Goal: Task Accomplishment & Management: Manage account settings

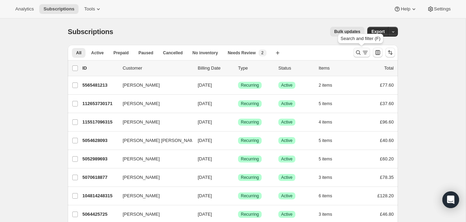
click at [357, 50] on icon "Search and filter results" at bounding box center [358, 52] width 7 height 7
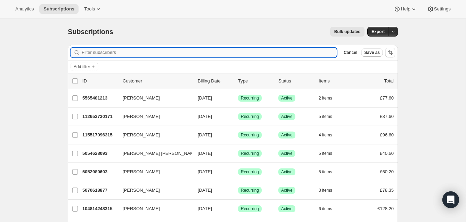
click at [133, 52] on input "Filter subscribers" at bounding box center [209, 53] width 255 height 10
paste input "[PERSON_NAME]"
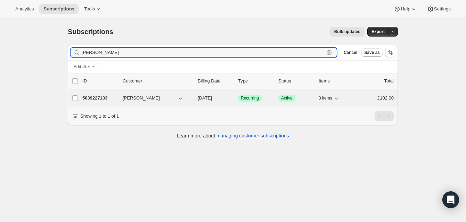
type input "[PERSON_NAME]"
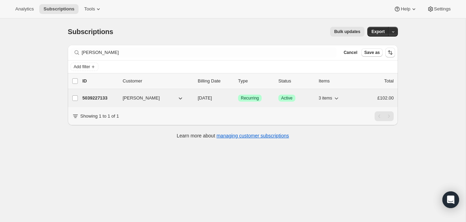
click at [105, 96] on p "5039227133" at bounding box center [99, 98] width 35 height 7
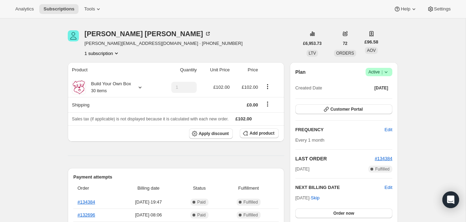
scroll to position [39, 0]
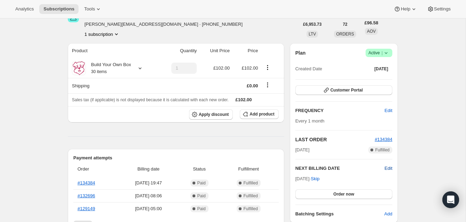
click at [389, 167] on span "Edit" at bounding box center [389, 168] width 8 height 7
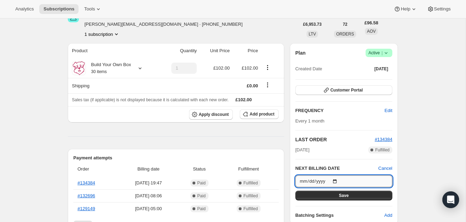
click at [337, 180] on input "[DATE]" at bounding box center [343, 181] width 97 height 12
type input "[DATE]"
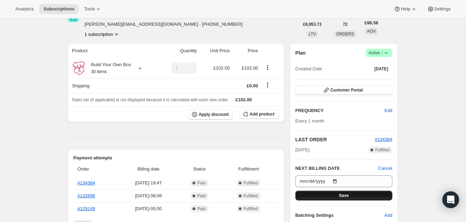
click at [360, 193] on button "Save" at bounding box center [343, 195] width 97 height 10
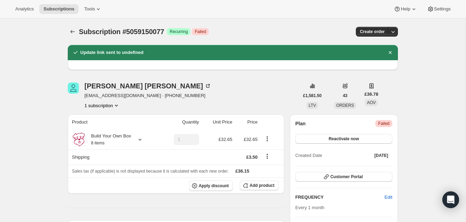
scroll to position [312, 0]
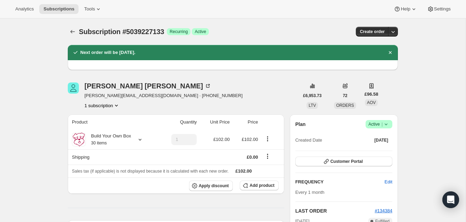
scroll to position [39, 0]
